Goal: Task Accomplishment & Management: Manage account settings

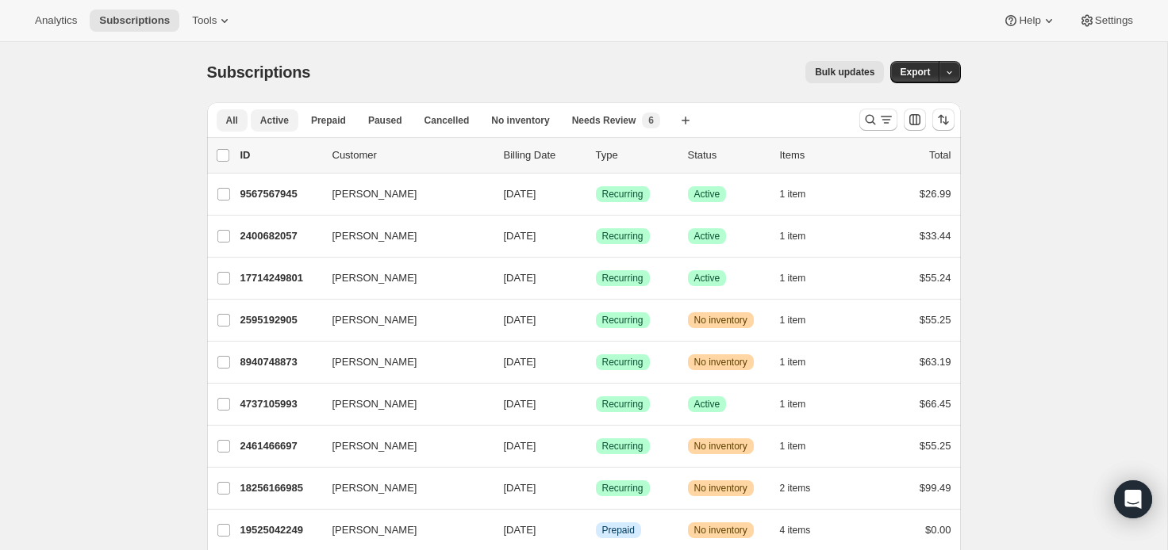
click at [269, 125] on span "Active" at bounding box center [274, 120] width 29 height 13
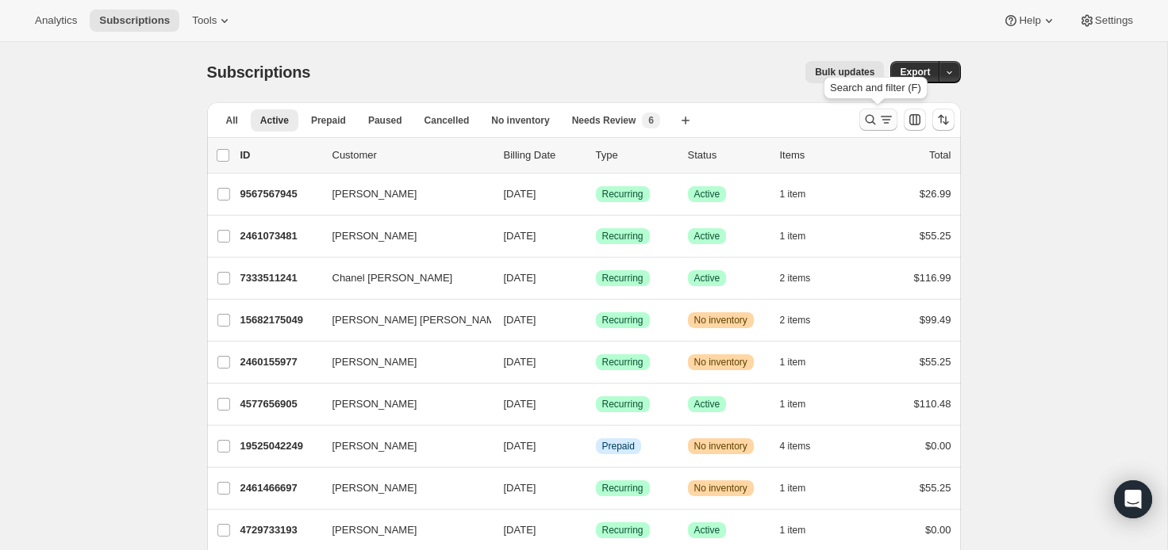
click at [893, 121] on button "Search and filter results" at bounding box center [878, 120] width 38 height 22
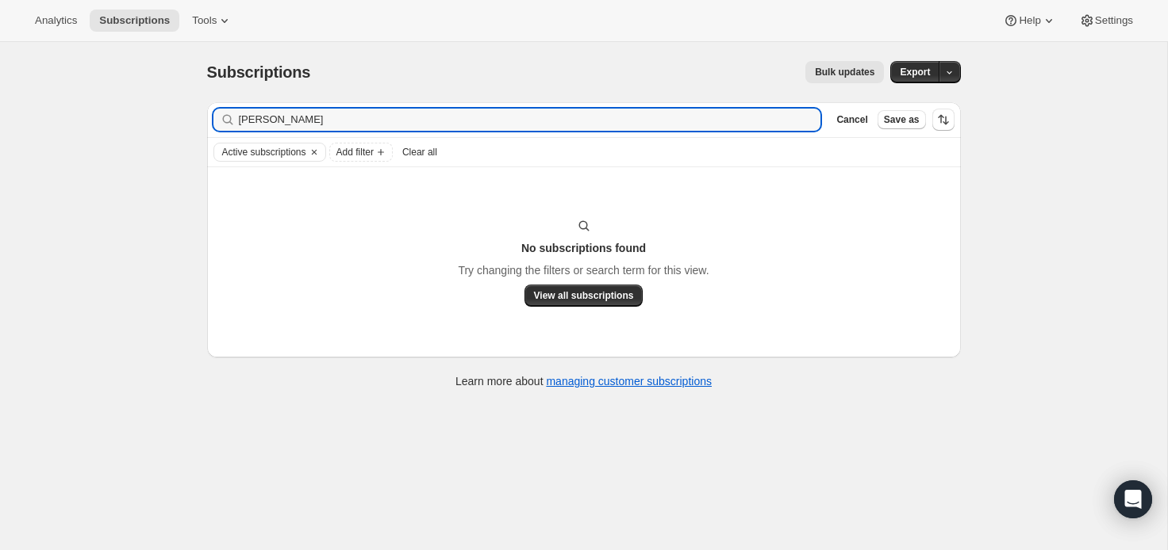
type input "martha benedict"
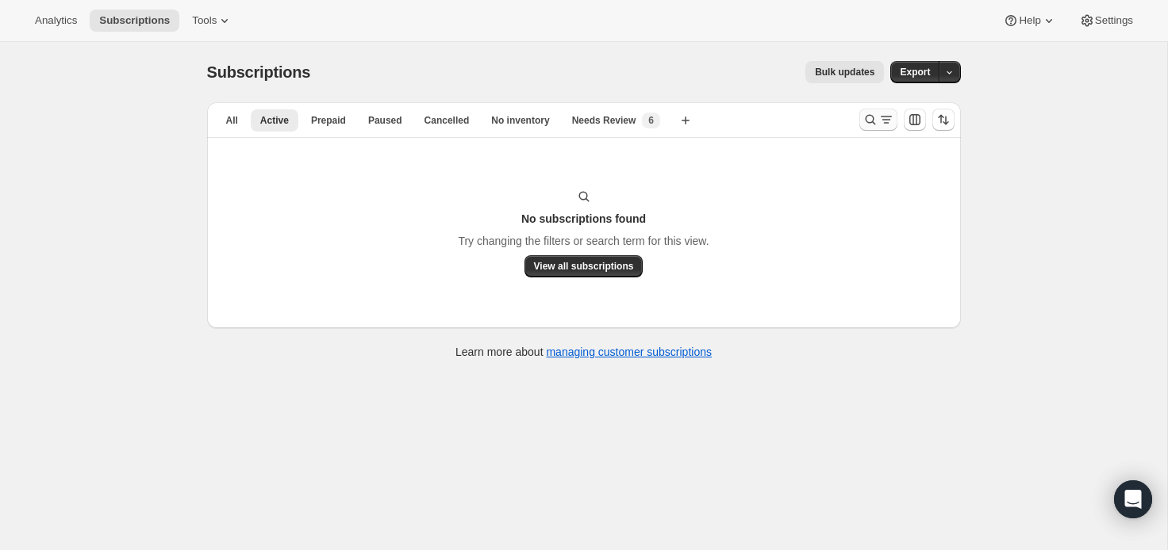
click at [873, 122] on icon "Search and filter results" at bounding box center [870, 120] width 16 height 16
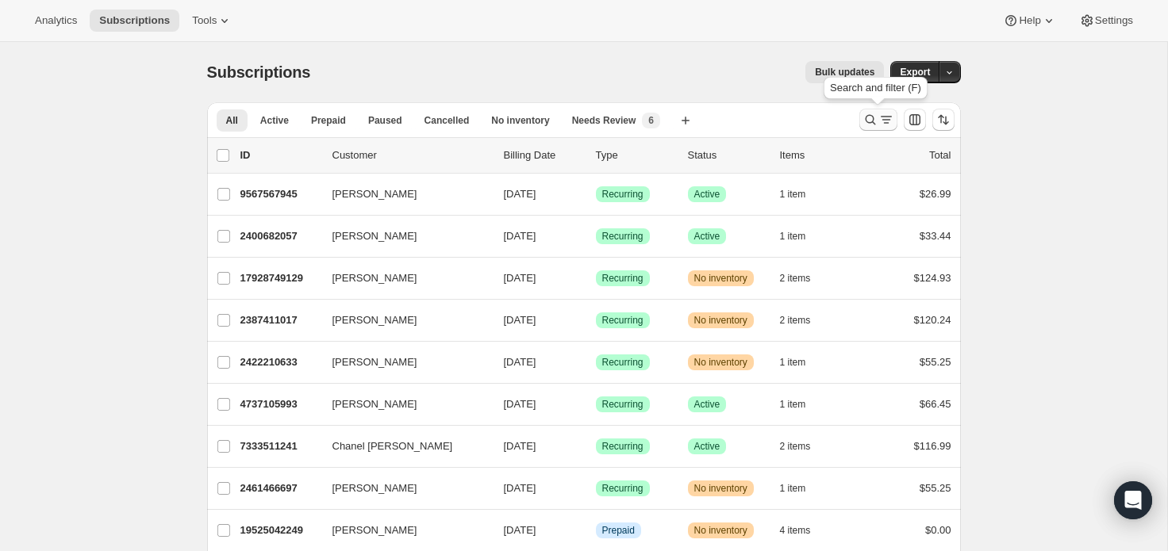
click at [881, 117] on icon "Search and filter results" at bounding box center [886, 120] width 16 height 16
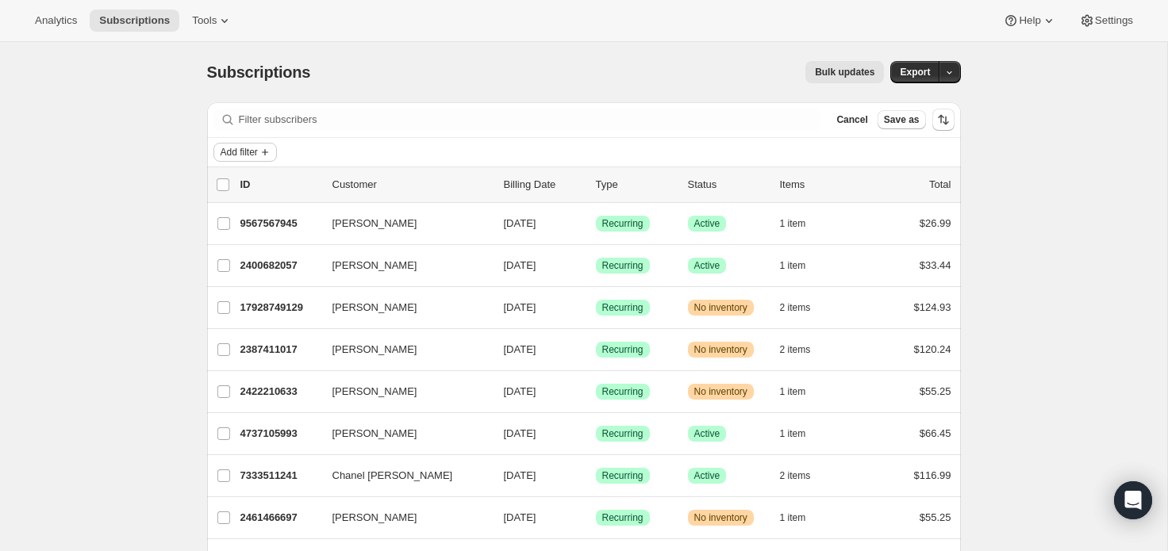
click at [248, 155] on span "Add filter" at bounding box center [239, 152] width 37 height 13
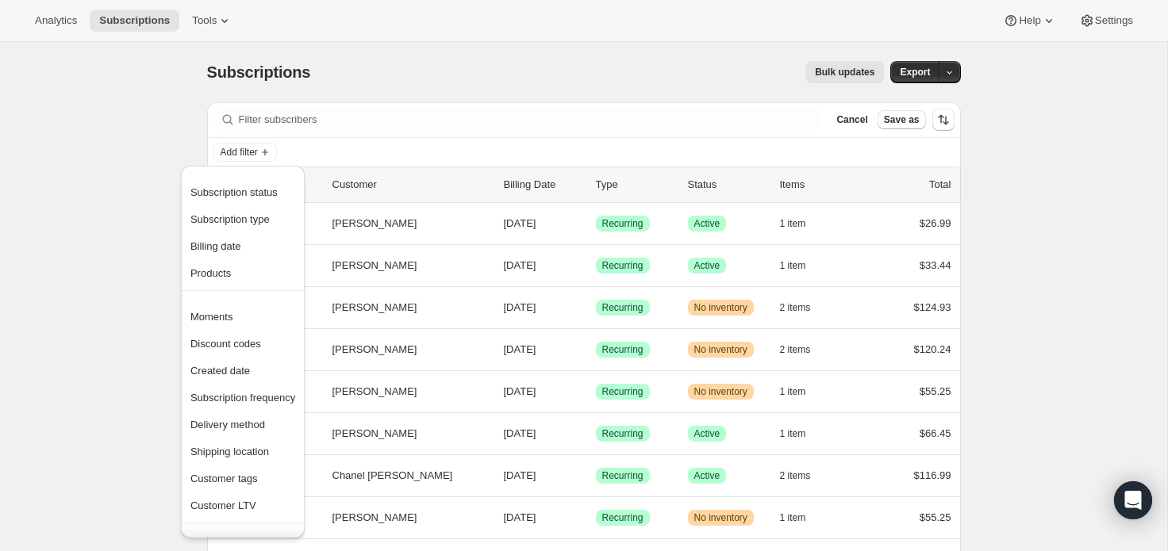
click at [438, 98] on div "Subscriptions. This page is ready Subscriptions Bulk updates More actions Bulk …" at bounding box center [584, 72] width 754 height 60
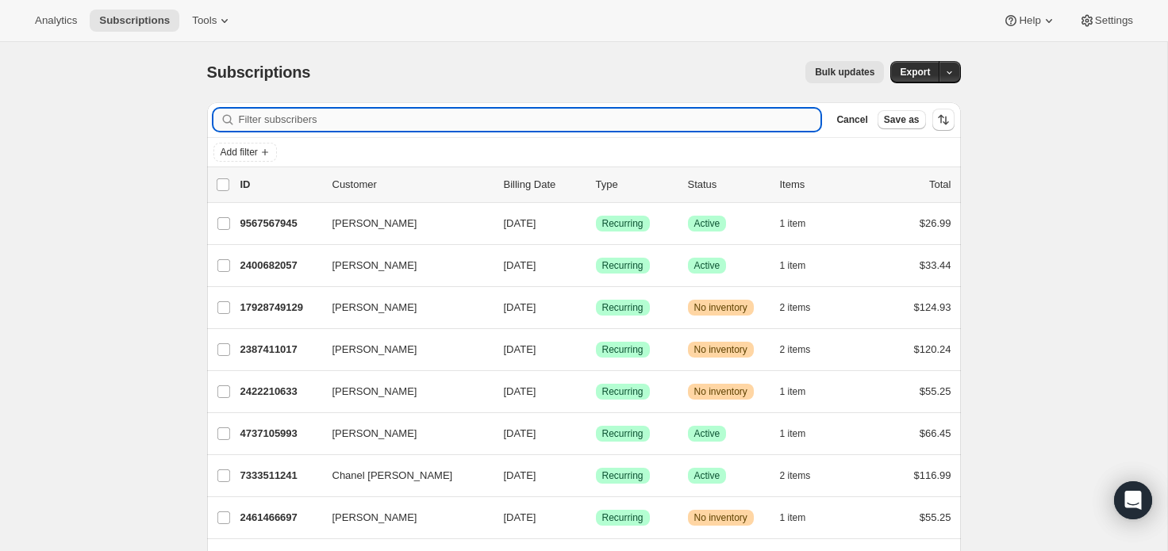
click at [603, 125] on input "Filter subscribers" at bounding box center [530, 120] width 582 height 22
paste input "[EMAIL_ADDRESS][DOMAIN_NAME]"
type input "[EMAIL_ADDRESS][DOMAIN_NAME]"
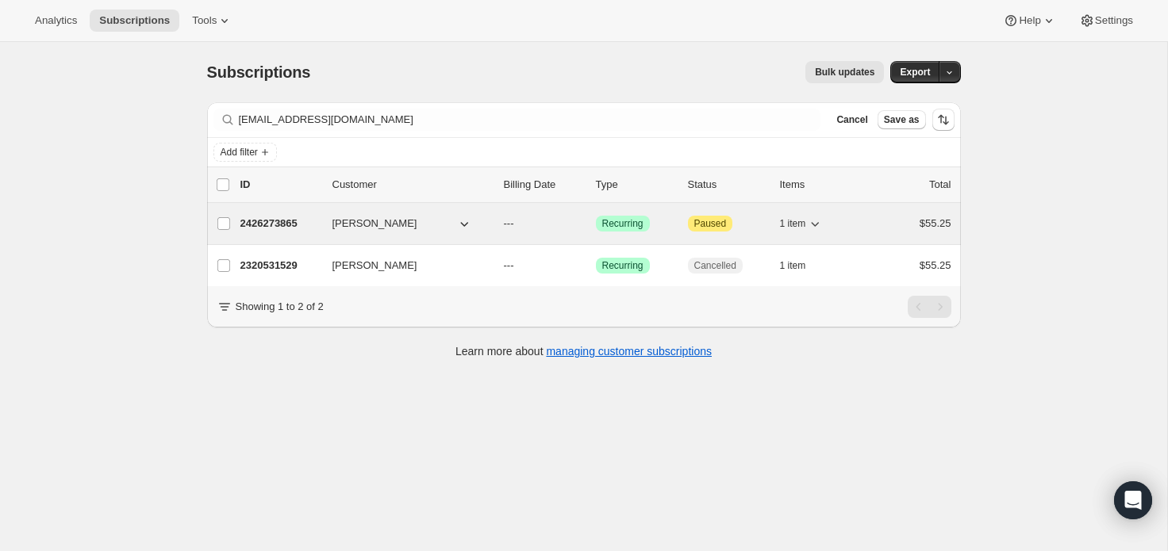
click at [818, 222] on icon "button" at bounding box center [815, 224] width 16 height 16
click at [817, 221] on icon "button" at bounding box center [815, 224] width 16 height 16
click at [329, 221] on div "2426273865 [PERSON_NAME] --- Success Recurring Attention Paused 1 item $55.25" at bounding box center [595, 224] width 711 height 22
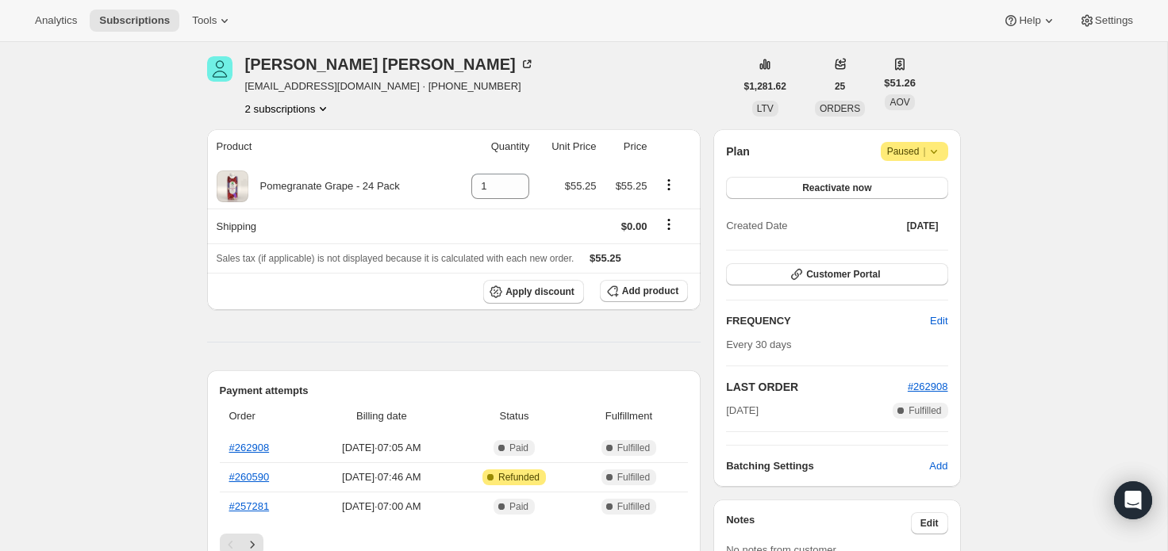
scroll to position [44, 0]
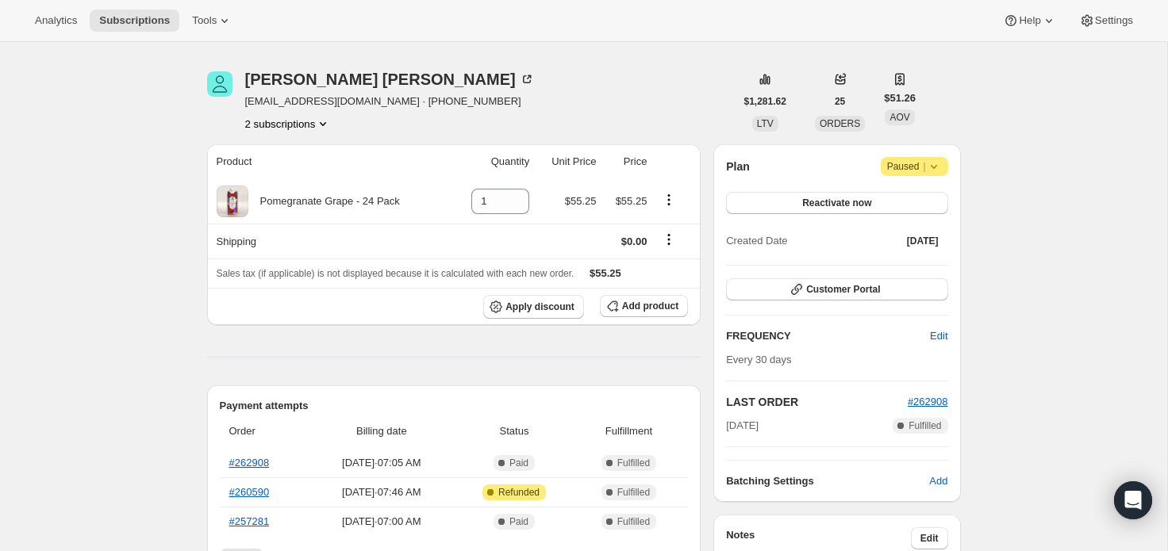
click at [331, 120] on icon "Product actions" at bounding box center [323, 124] width 16 height 16
click at [498, 129] on div "[PERSON_NAME] [EMAIL_ADDRESS][DOMAIN_NAME] · [PHONE_NUMBER] 2 subscriptions" at bounding box center [470, 101] width 527 height 60
click at [319, 125] on button "2 subscriptions" at bounding box center [288, 124] width 86 height 16
click at [332, 178] on span "Current" at bounding box center [316, 181] width 32 height 13
click at [314, 176] on span "Current" at bounding box center [316, 181] width 32 height 13
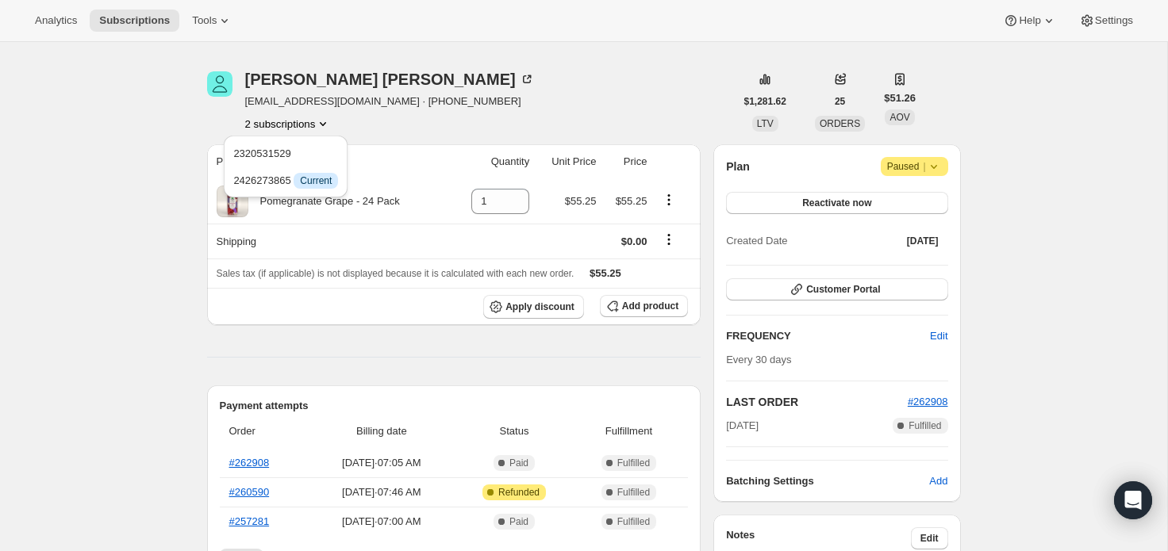
click at [454, 123] on div "[PERSON_NAME] [EMAIL_ADDRESS][DOMAIN_NAME] · [PHONE_NUMBER] 2 subscriptions" at bounding box center [470, 101] width 527 height 60
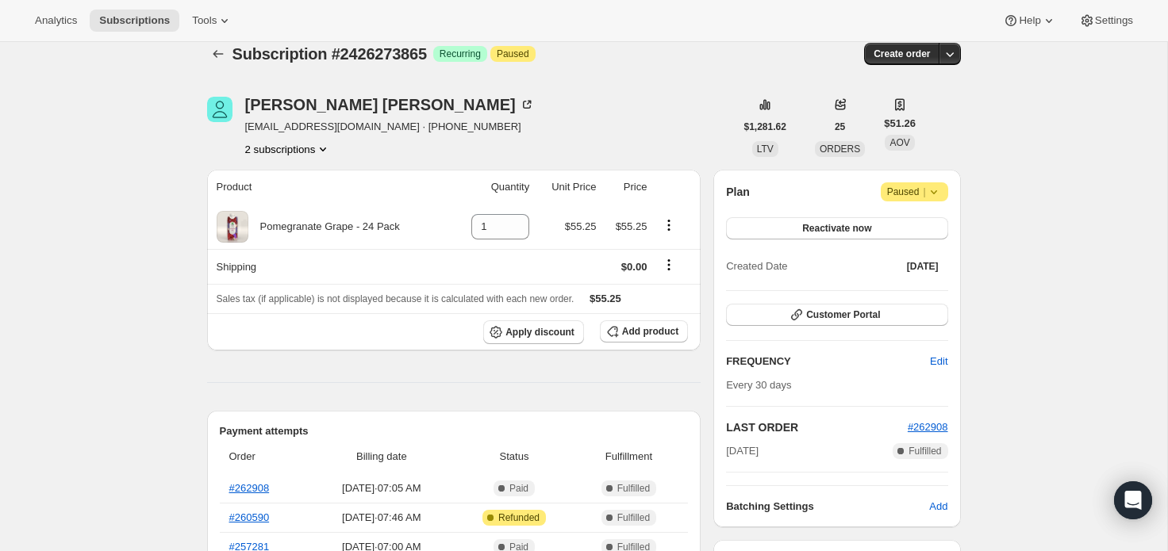
scroll to position [0, 0]
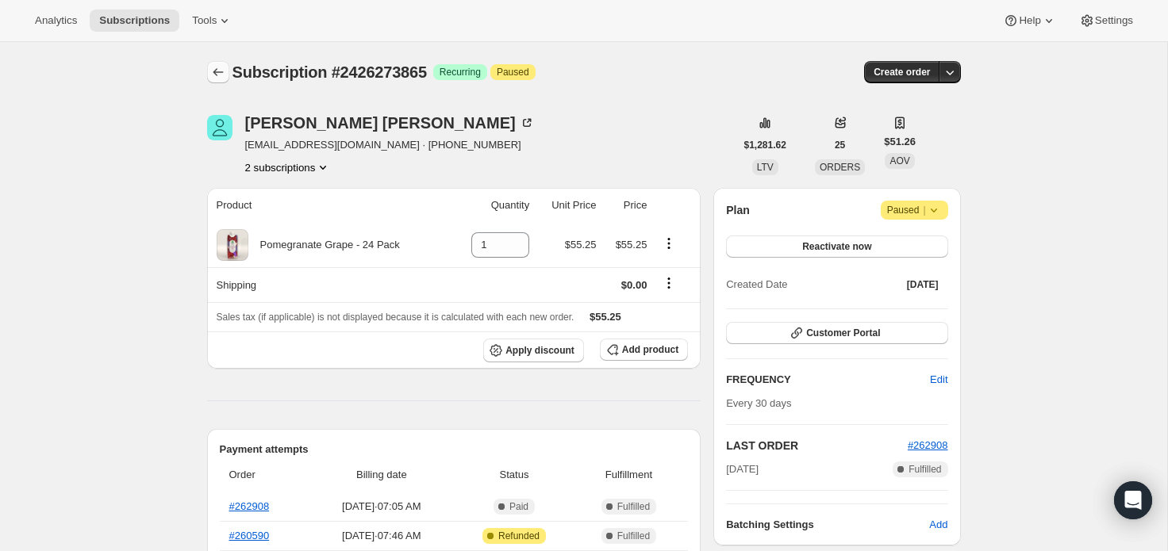
click at [221, 71] on icon "Subscriptions" at bounding box center [218, 72] width 16 height 16
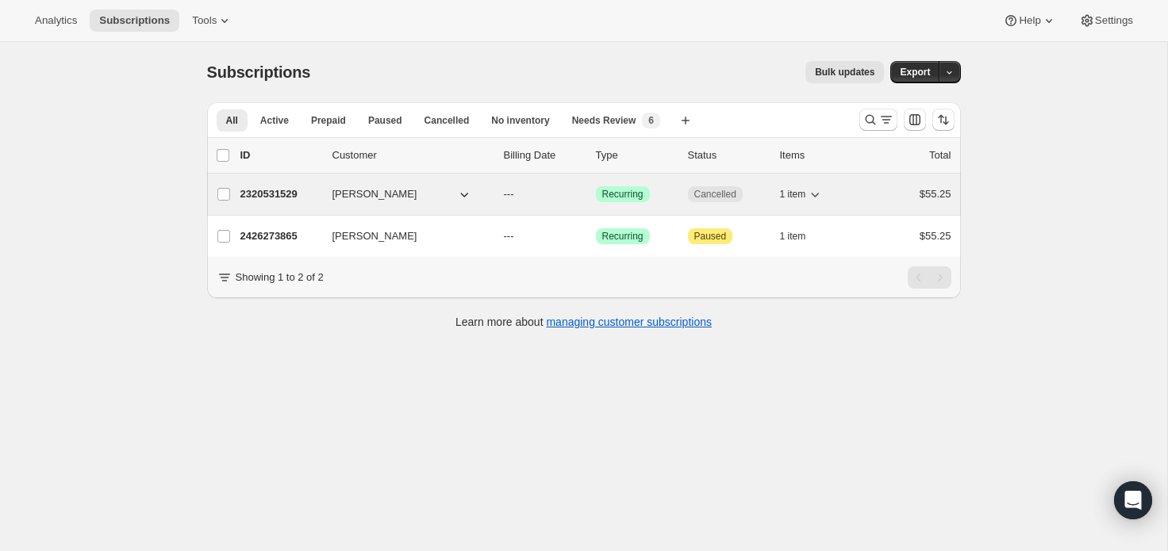
click at [349, 193] on span "[PERSON_NAME]" at bounding box center [374, 194] width 85 height 16
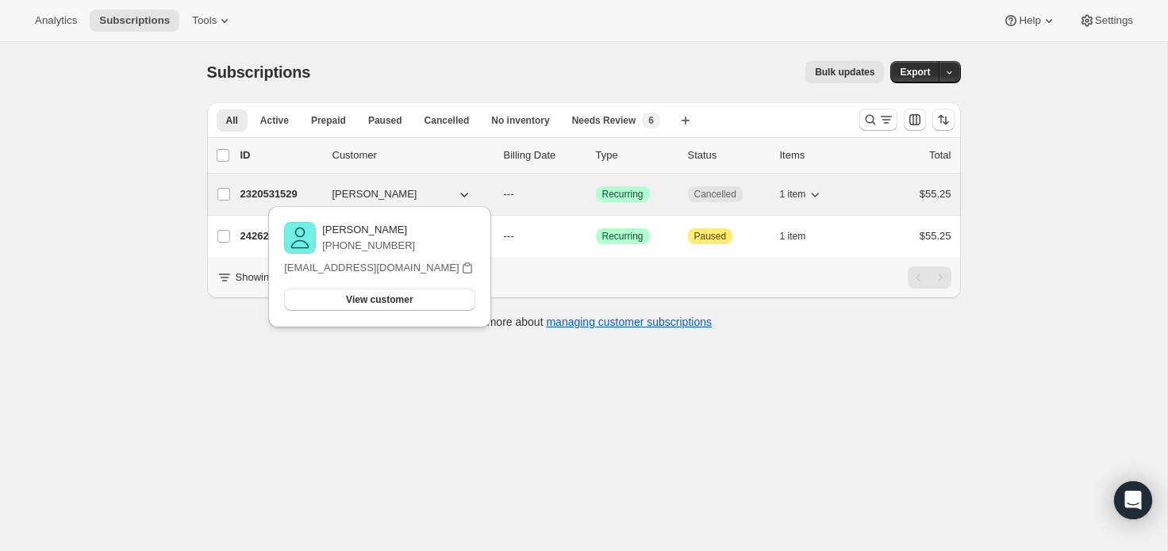
click at [349, 193] on span "[PERSON_NAME]" at bounding box center [374, 194] width 85 height 16
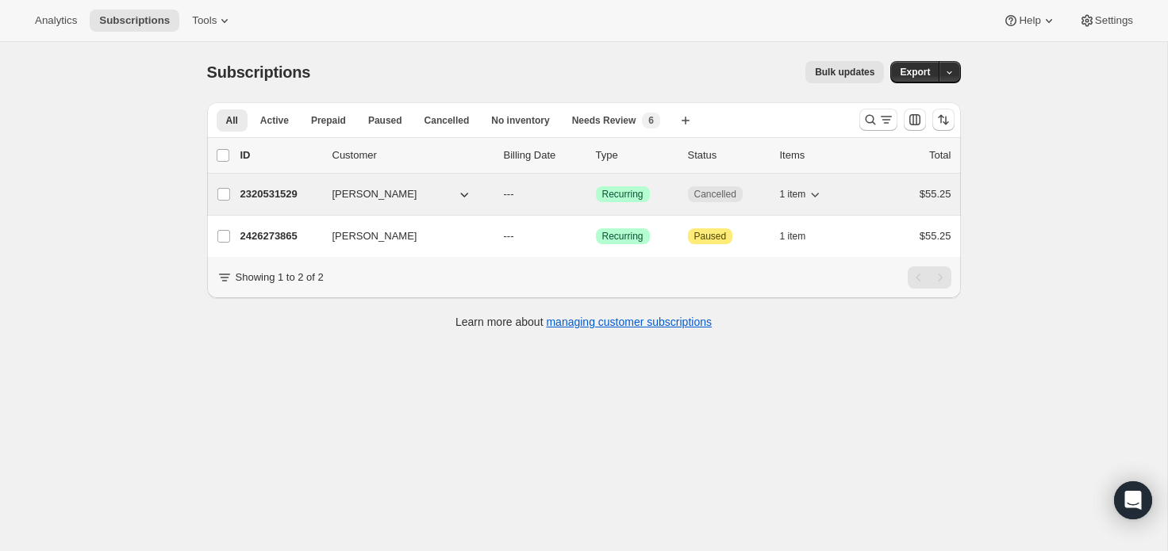
click at [472, 196] on button "[PERSON_NAME]" at bounding box center [402, 194] width 159 height 25
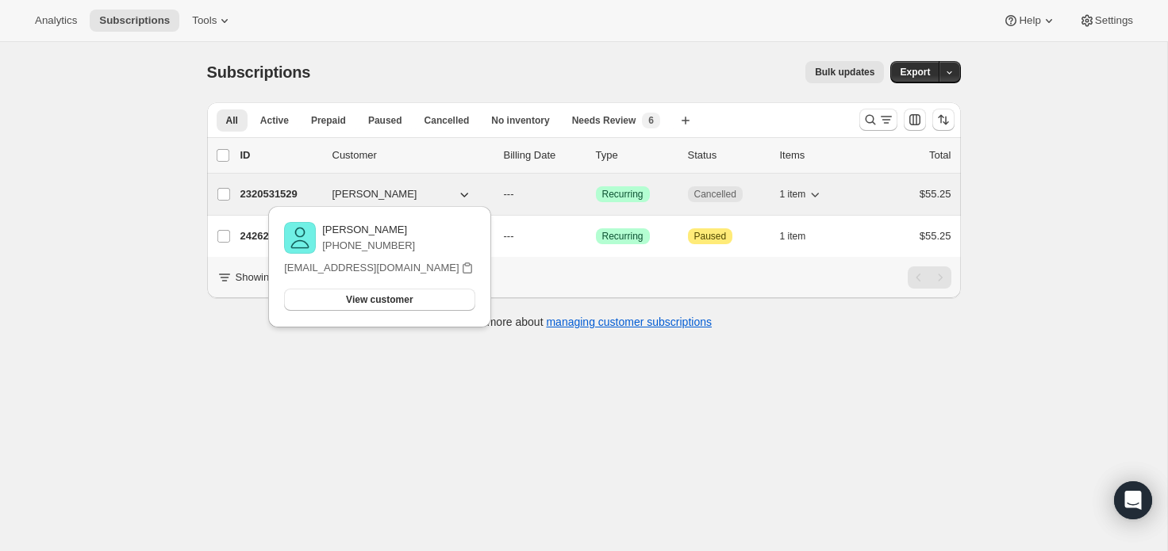
click at [471, 195] on button "[PERSON_NAME]" at bounding box center [402, 194] width 159 height 25
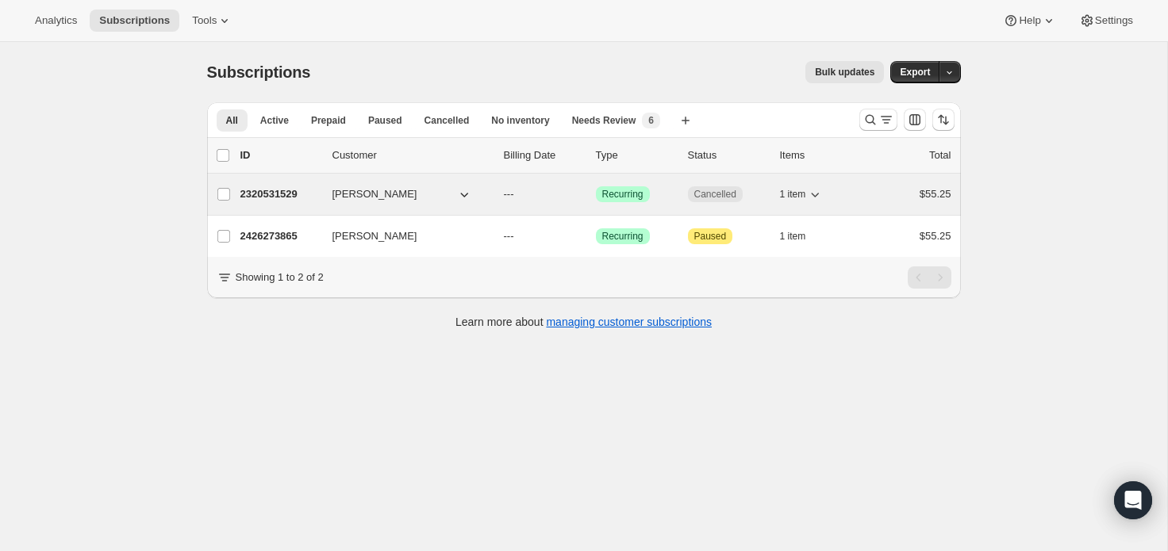
click at [307, 192] on p "2320531529" at bounding box center [279, 194] width 79 height 16
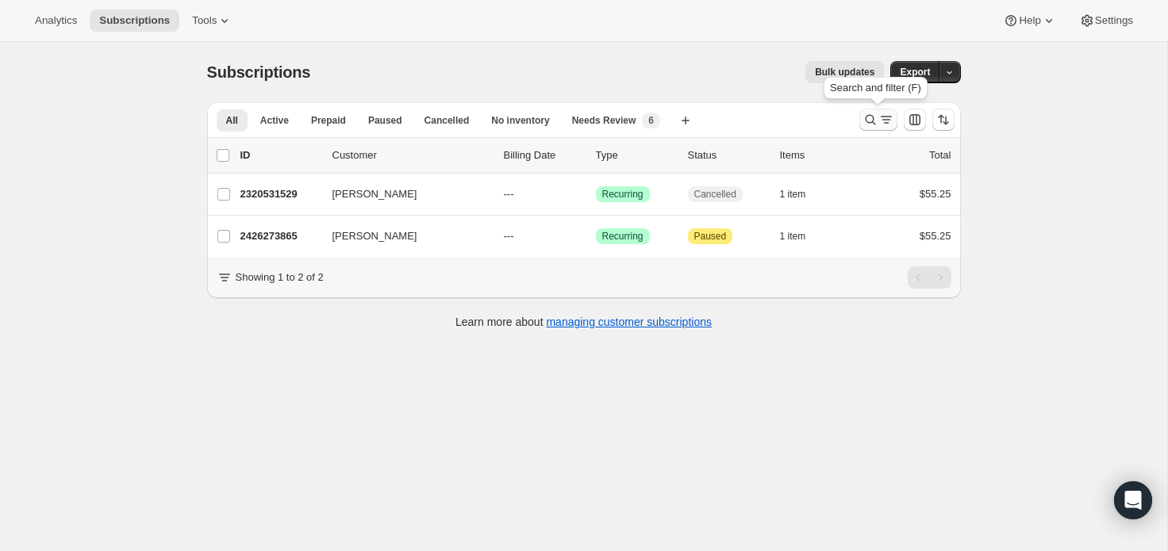
click at [879, 122] on icon "Search and filter results" at bounding box center [886, 120] width 16 height 16
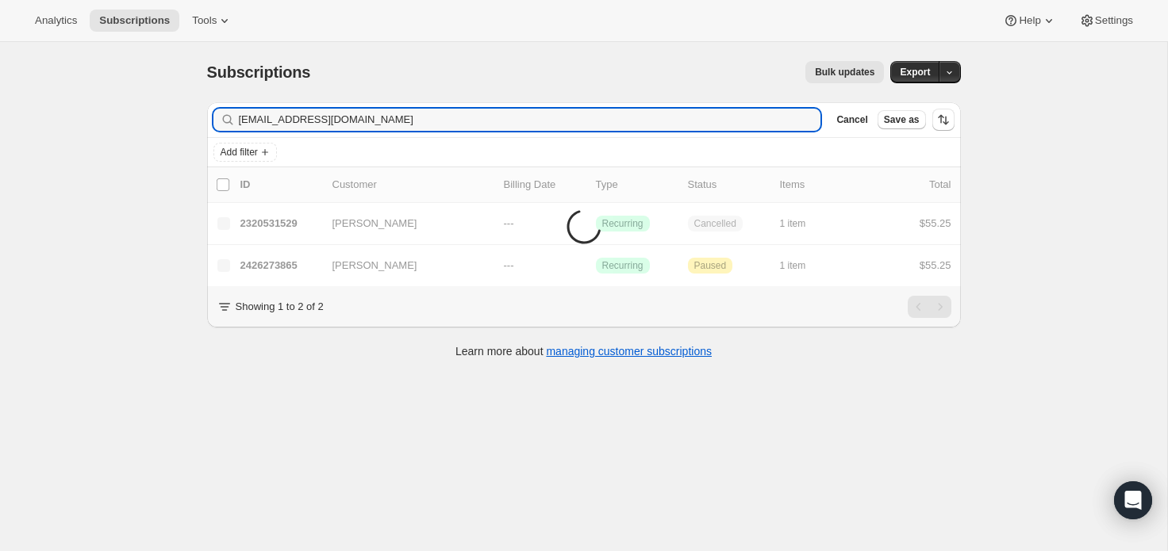
type input "[EMAIL_ADDRESS][DOMAIN_NAME]"
